Goal: Find specific page/section: Find specific page/section

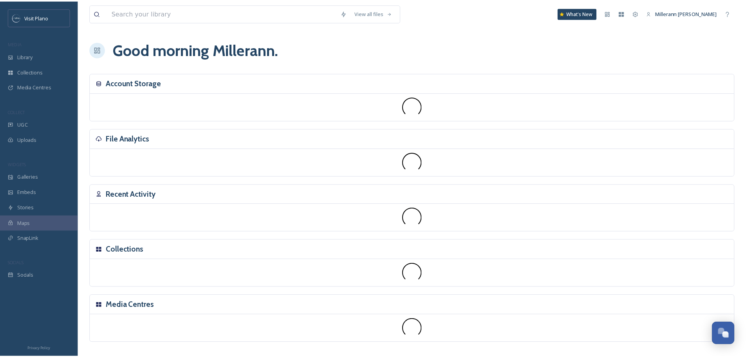
scroll to position [195, 0]
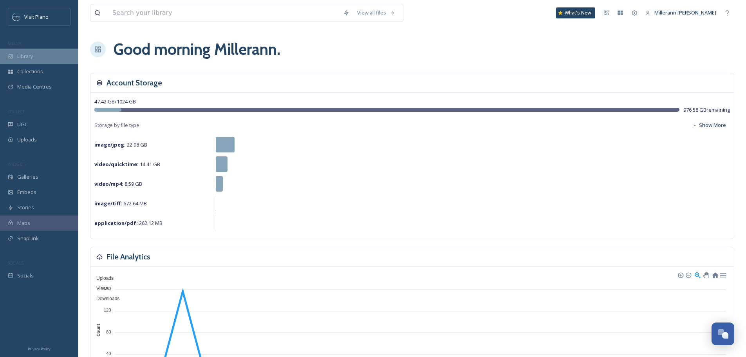
click at [32, 58] on span "Library" at bounding box center [25, 55] width 16 height 7
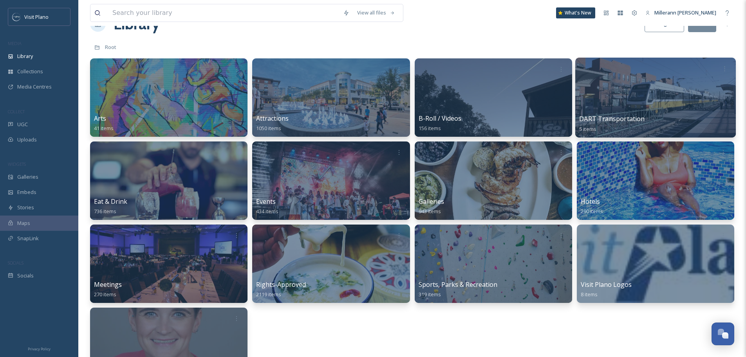
scroll to position [39, 0]
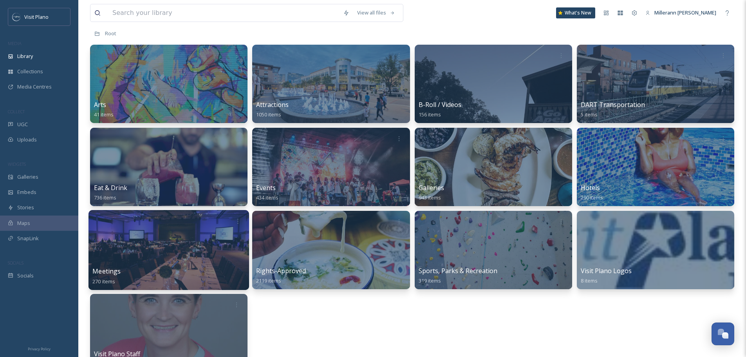
click at [152, 241] on div at bounding box center [168, 250] width 161 height 80
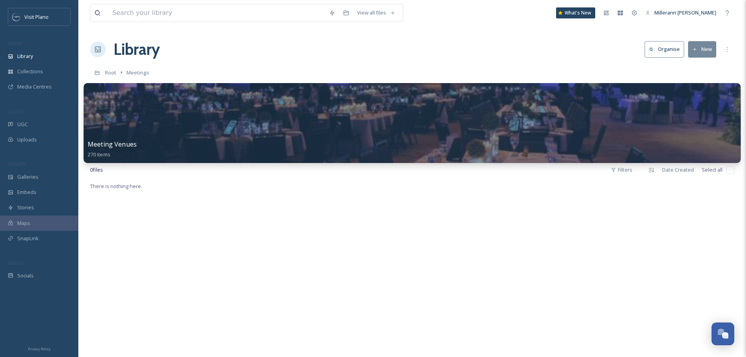
click at [553, 150] on div "Meeting Venues 270 items" at bounding box center [412, 149] width 649 height 20
click at [113, 143] on span "Meeting Venues" at bounding box center [112, 144] width 49 height 9
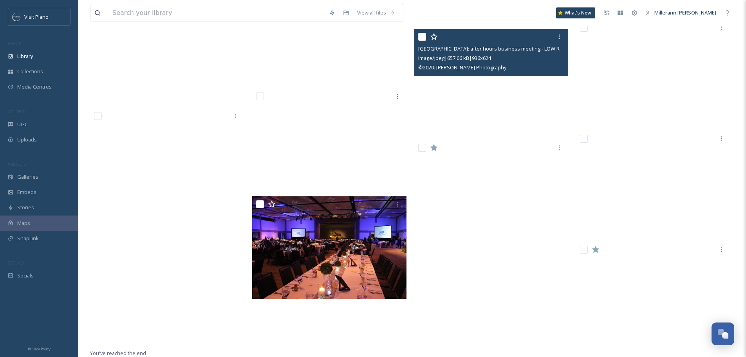
scroll to position [7658, 0]
